Goal: Entertainment & Leisure: Consume media (video, audio)

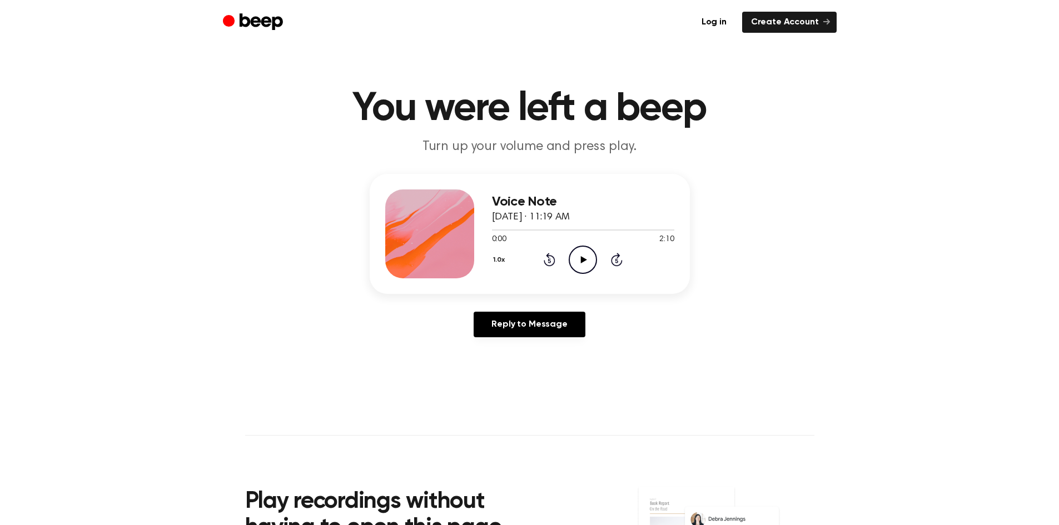
click at [579, 260] on icon "Play Audio" at bounding box center [583, 260] width 28 height 28
click at [579, 266] on icon "Pause Audio" at bounding box center [583, 260] width 28 height 28
click at [582, 257] on icon at bounding box center [584, 259] width 6 height 7
click at [571, 261] on icon "Play Audio" at bounding box center [583, 260] width 28 height 28
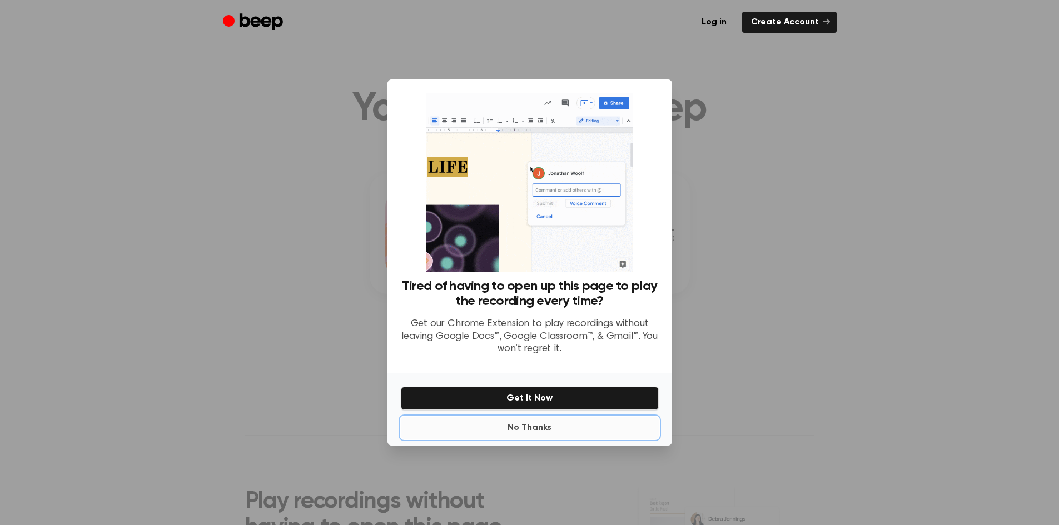
click at [517, 432] on button "No Thanks" at bounding box center [530, 428] width 258 height 22
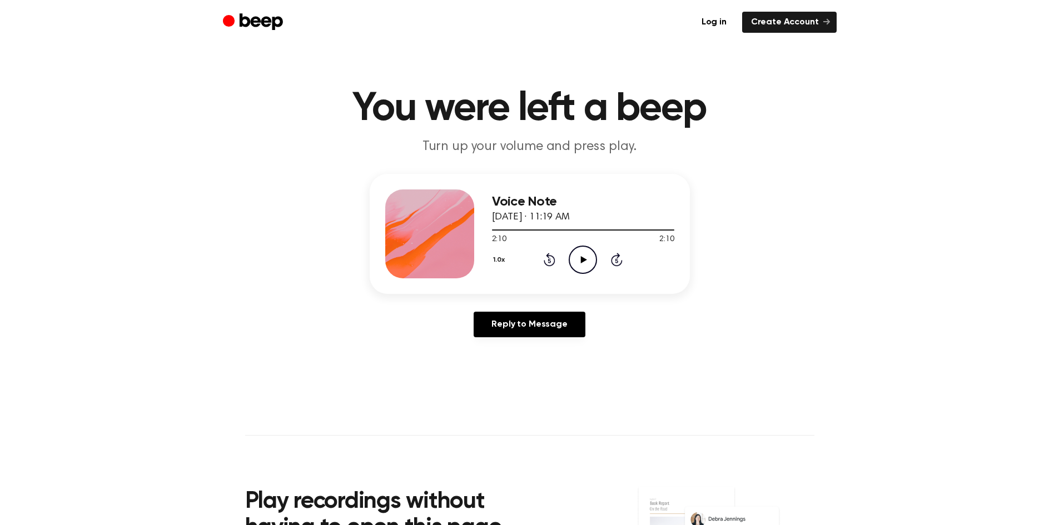
drag, startPoint x: 496, startPoint y: 227, endPoint x: 486, endPoint y: 228, distance: 10.1
click at [486, 227] on div "Voice Note [DATE] · 11:19 AM 2:10 2:10 Your browser does not support the [objec…" at bounding box center [530, 234] width 320 height 120
click at [498, 227] on div at bounding box center [583, 229] width 182 height 9
click at [581, 261] on icon at bounding box center [584, 259] width 6 height 7
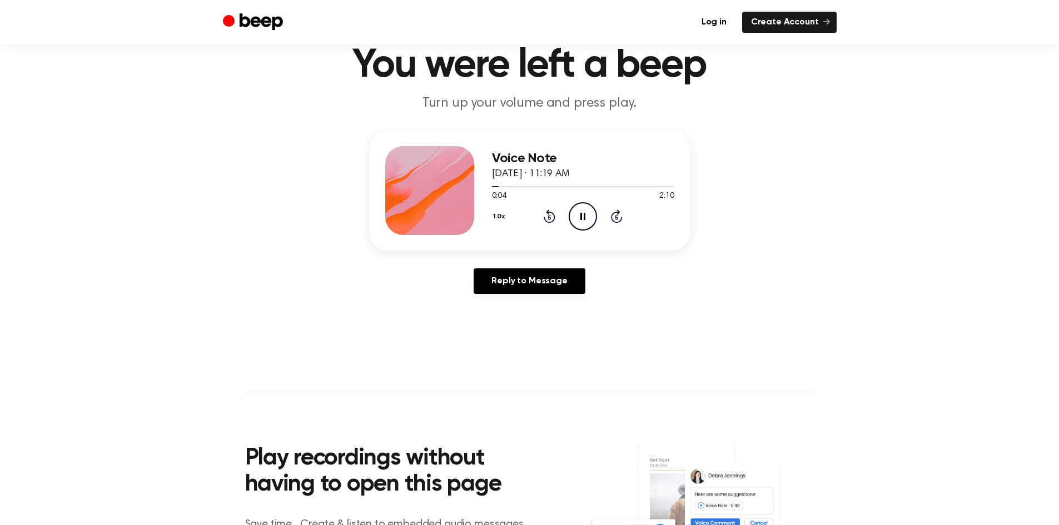
scroll to position [56, 0]
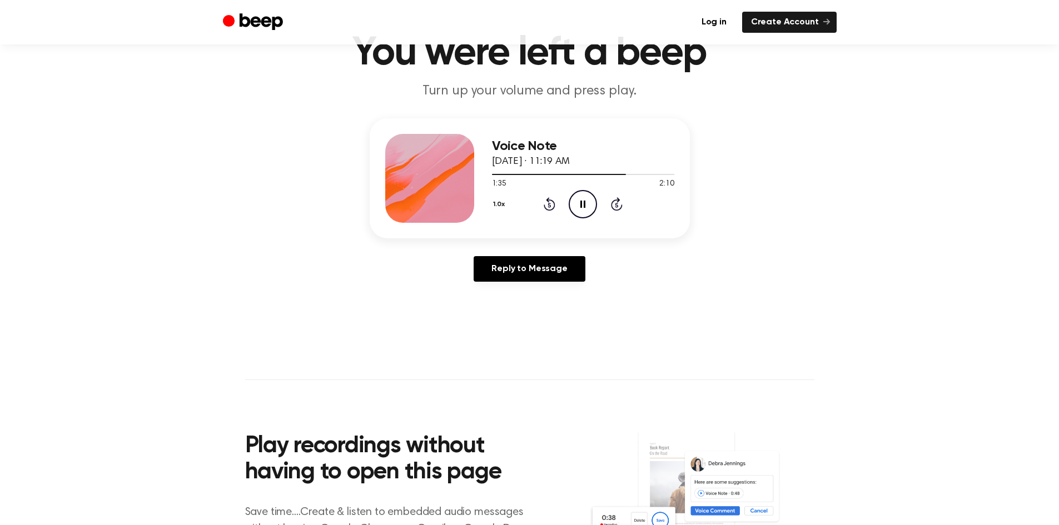
click at [588, 204] on icon "Pause Audio" at bounding box center [583, 204] width 28 height 28
